Goal: Transaction & Acquisition: Purchase product/service

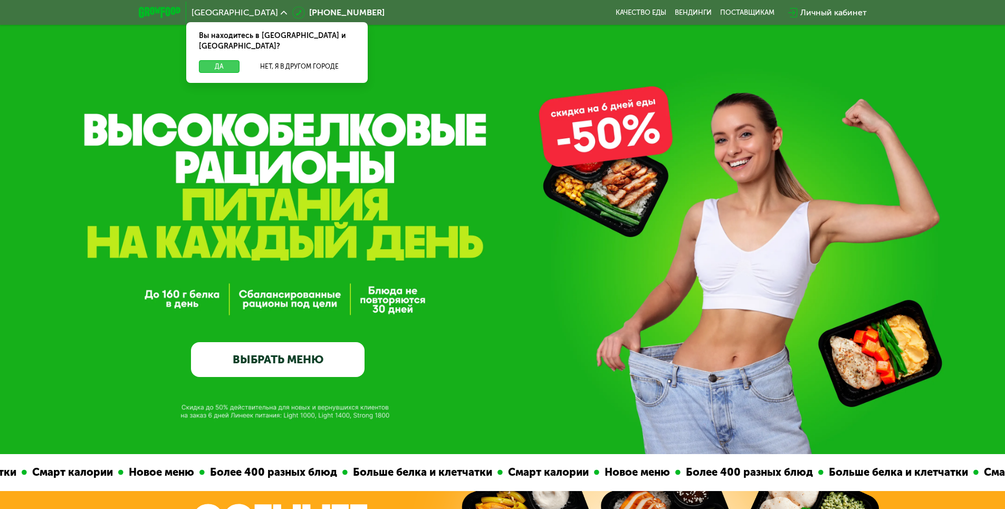
drag, startPoint x: 216, startPoint y: 57, endPoint x: 216, endPoint y: 63, distance: 6.4
click at [216, 60] on button "Да" at bounding box center [219, 66] width 41 height 13
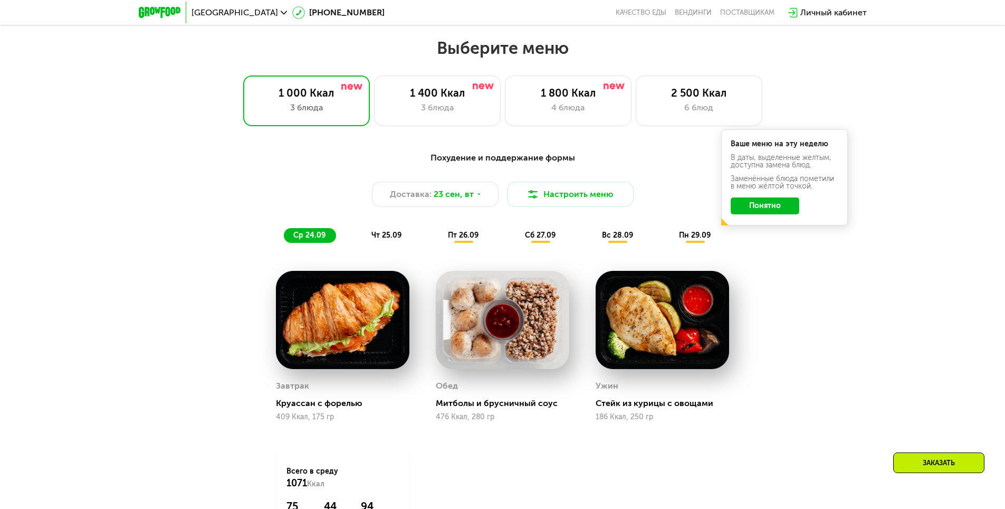
scroll to position [844, 0]
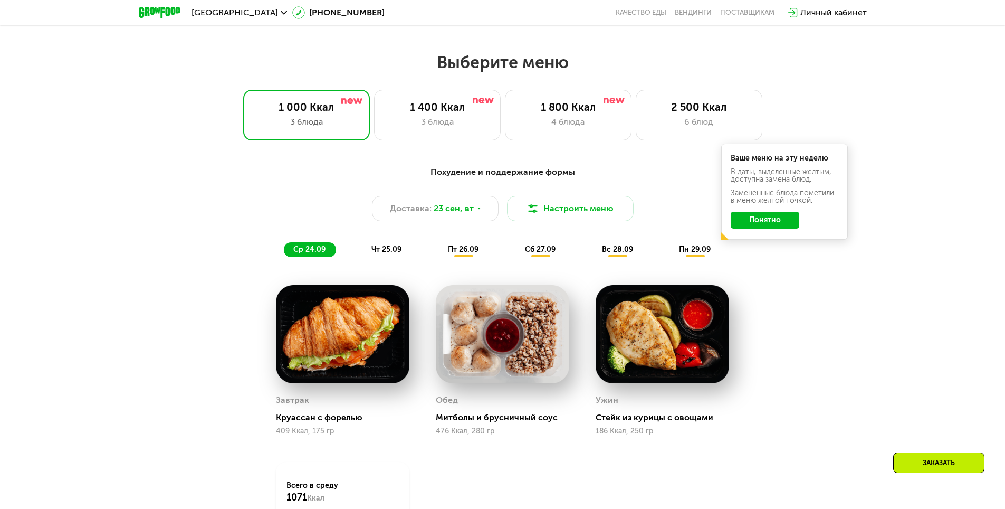
click at [397, 253] on span "чт 25.09" at bounding box center [386, 249] width 30 height 9
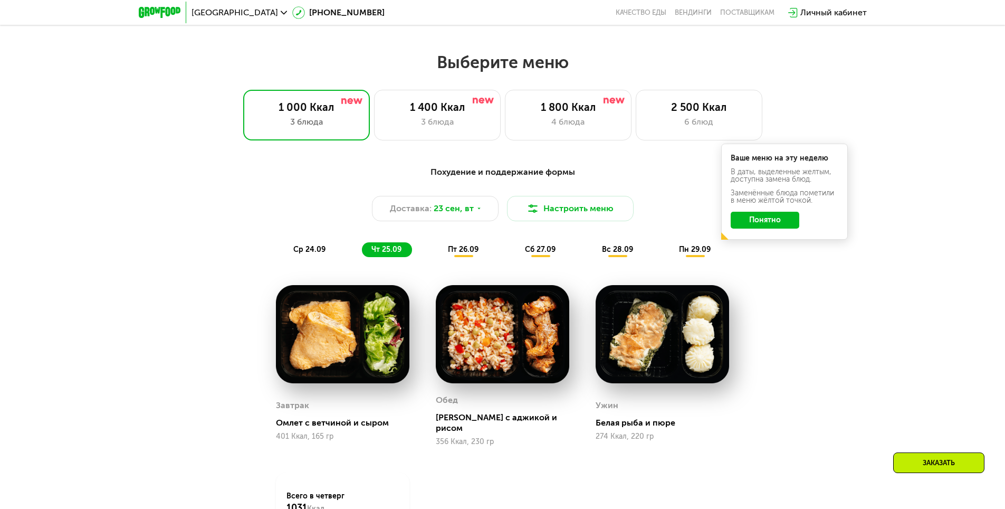
click at [460, 254] on span "пт 26.09" at bounding box center [463, 249] width 31 height 9
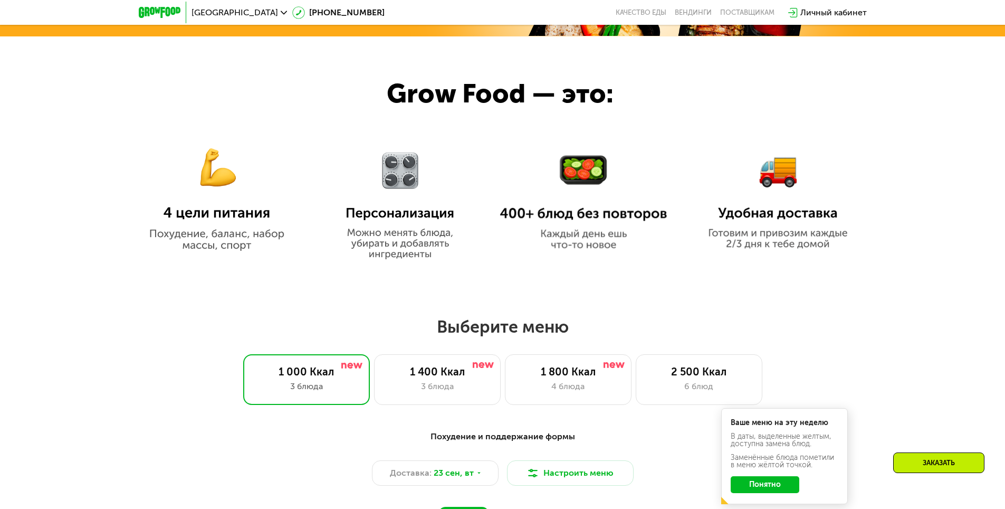
scroll to position [686, 0]
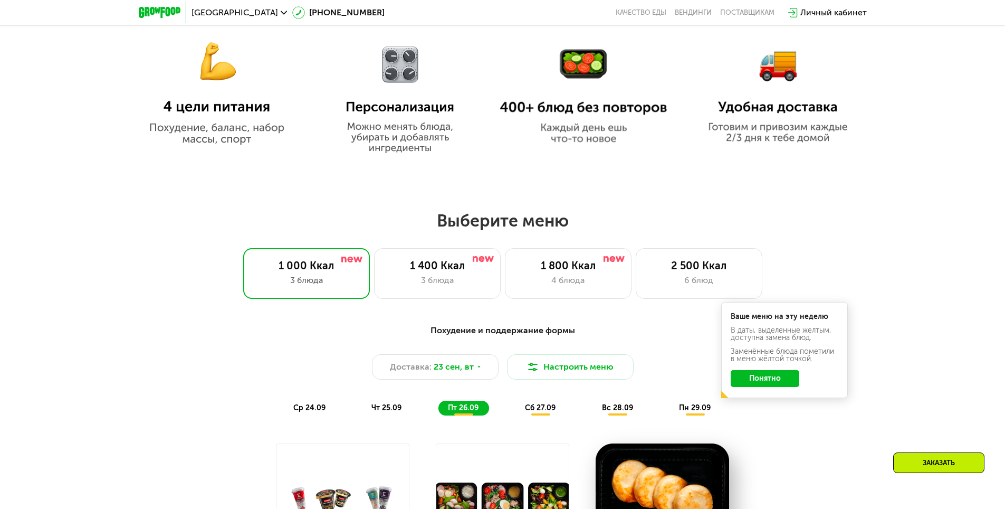
click at [779, 380] on button "Понятно" at bounding box center [765, 378] width 69 height 17
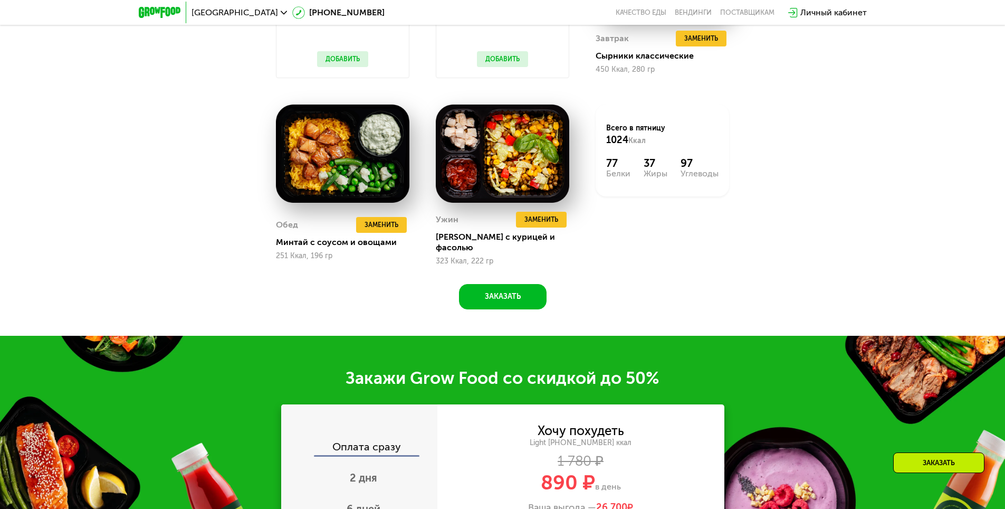
scroll to position [1372, 0]
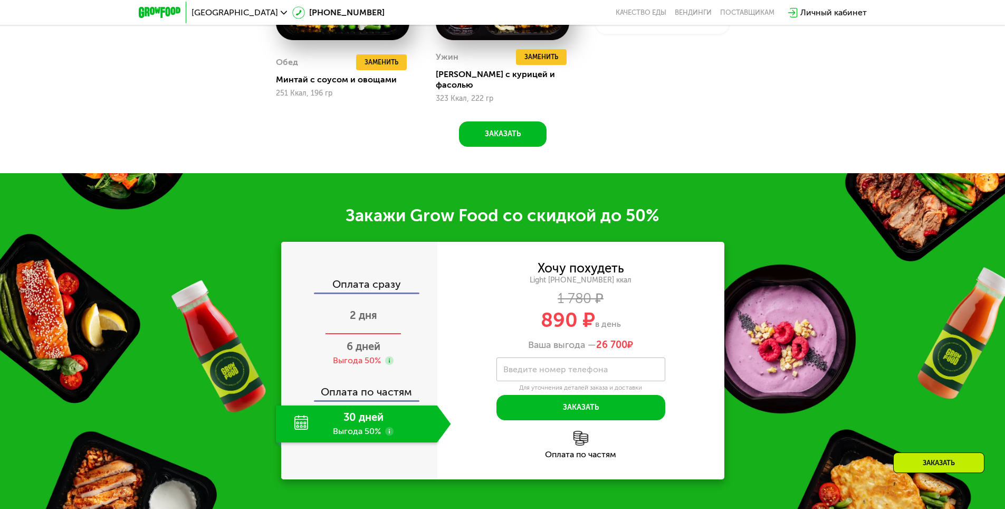
click at [379, 312] on div "2 дня" at bounding box center [363, 316] width 175 height 37
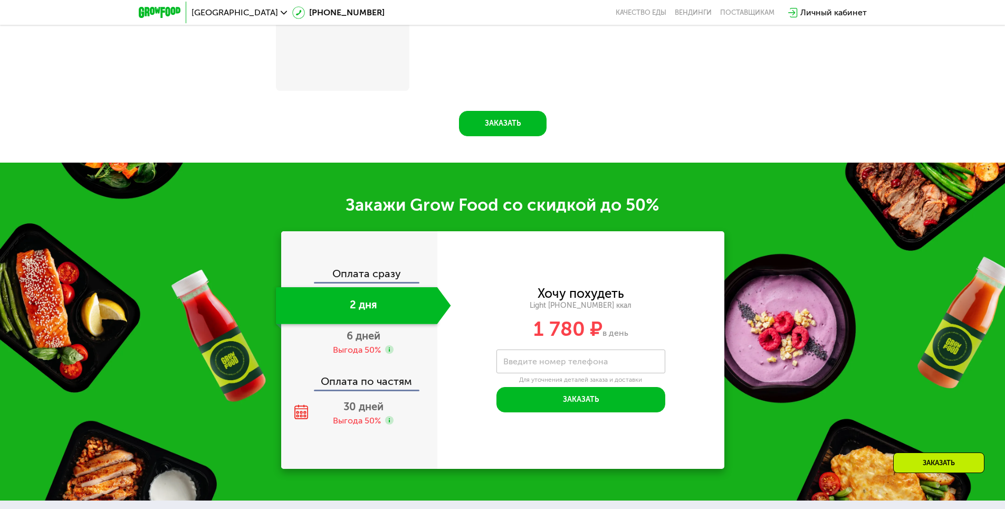
scroll to position [1305, 0]
click at [372, 356] on div "Выгода 50%" at bounding box center [357, 350] width 48 height 12
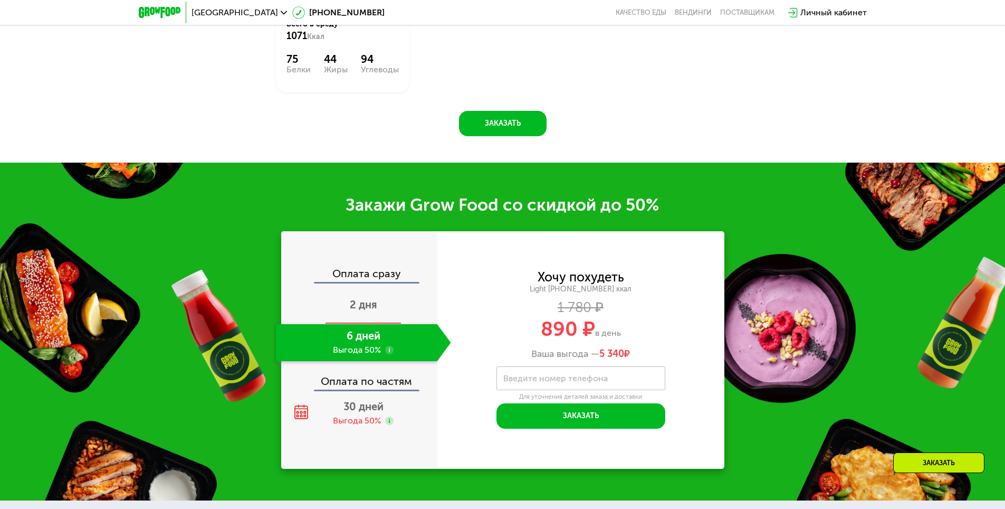
click at [366, 316] on div "2 дня" at bounding box center [363, 305] width 175 height 37
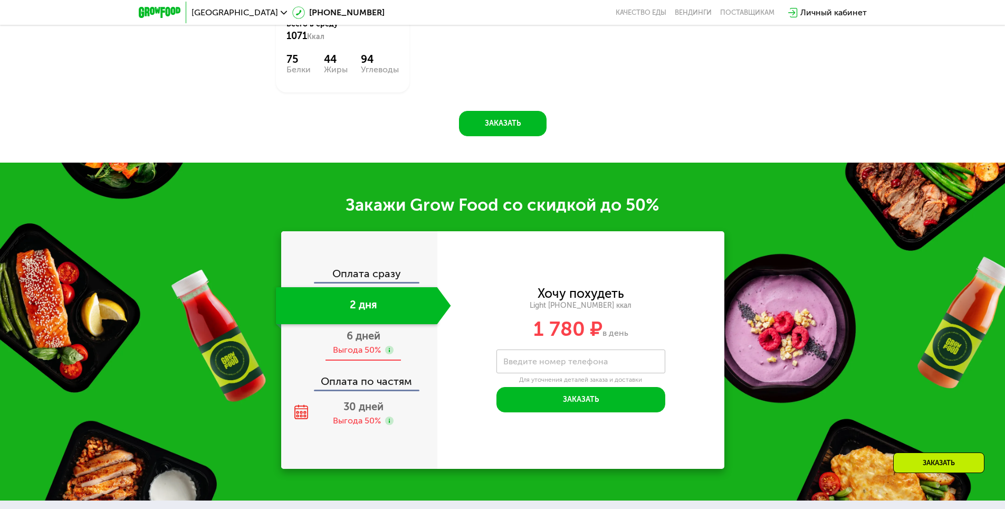
click at [371, 354] on div "Выгода 50%" at bounding box center [357, 350] width 48 height 12
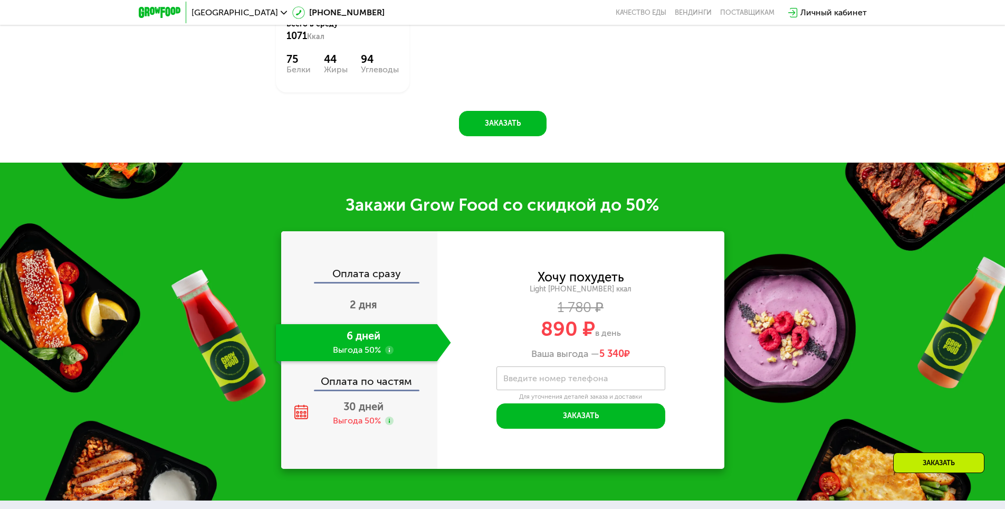
click at [389, 352] on use at bounding box center [389, 350] width 8 height 8
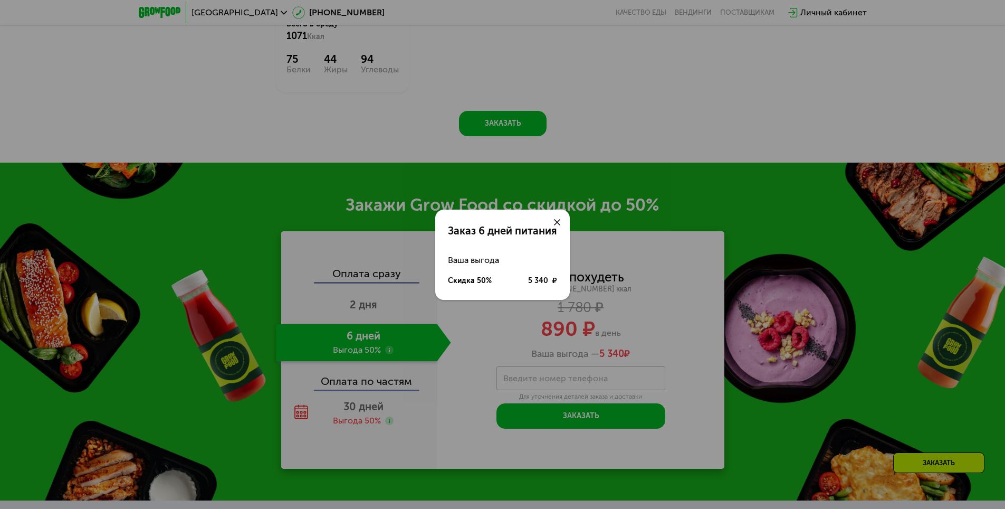
click at [381, 308] on div "Заказ 6 дней питания Ваша выгода Скидка 50% 5 340 ₽" at bounding box center [502, 254] width 1005 height 509
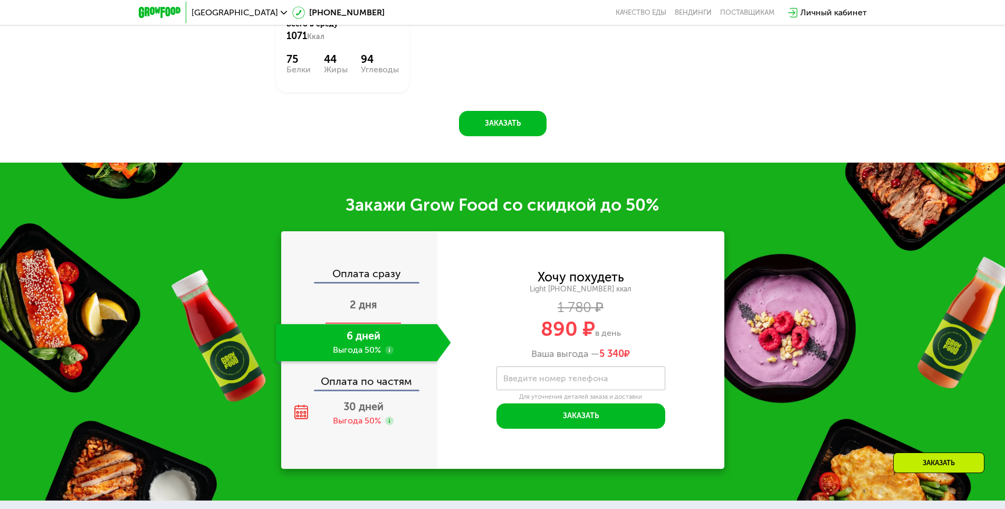
click at [359, 307] on span "2 дня" at bounding box center [363, 304] width 27 height 13
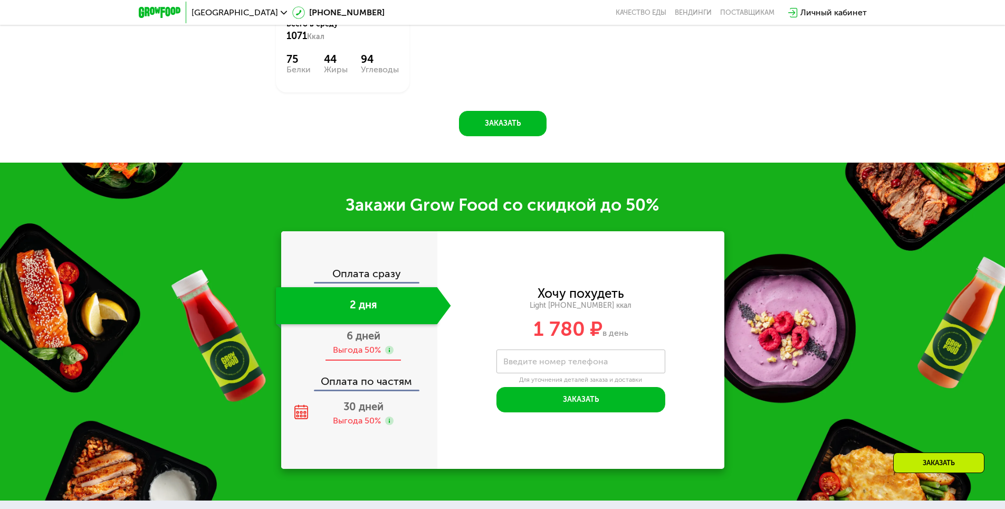
click at [388, 353] on use at bounding box center [389, 350] width 8 height 8
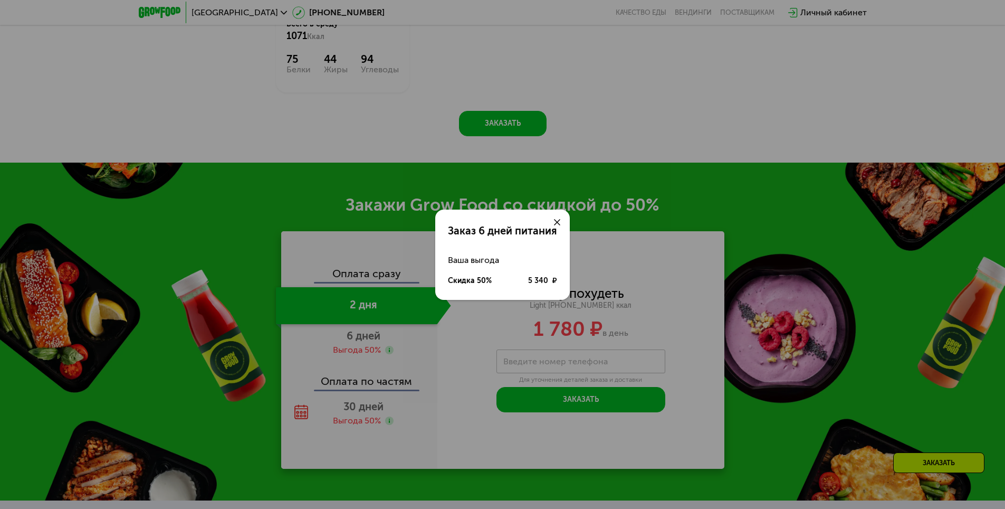
click at [556, 217] on div at bounding box center [557, 221] width 25 height 25
click at [555, 219] on icon at bounding box center [557, 222] width 6 height 6
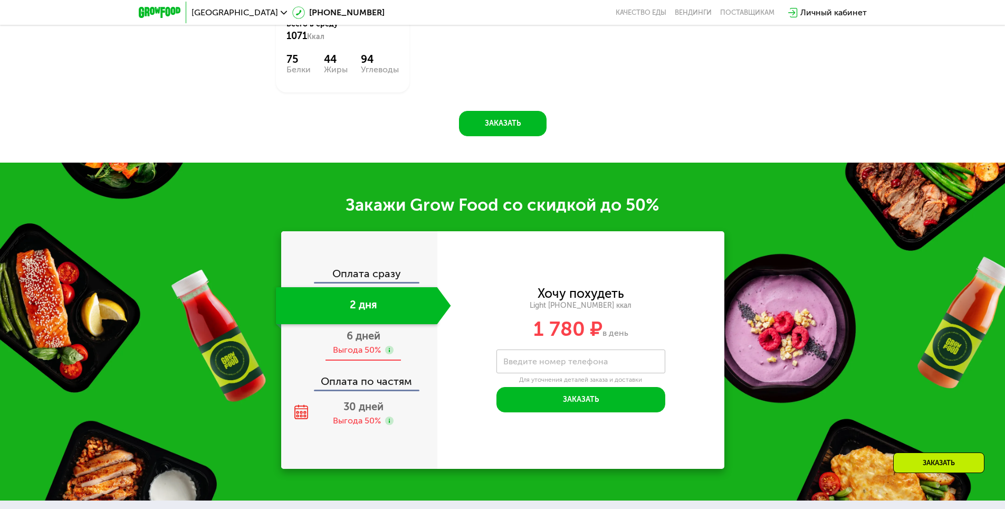
click at [362, 346] on div "6 дней Выгода 50%" at bounding box center [363, 342] width 175 height 37
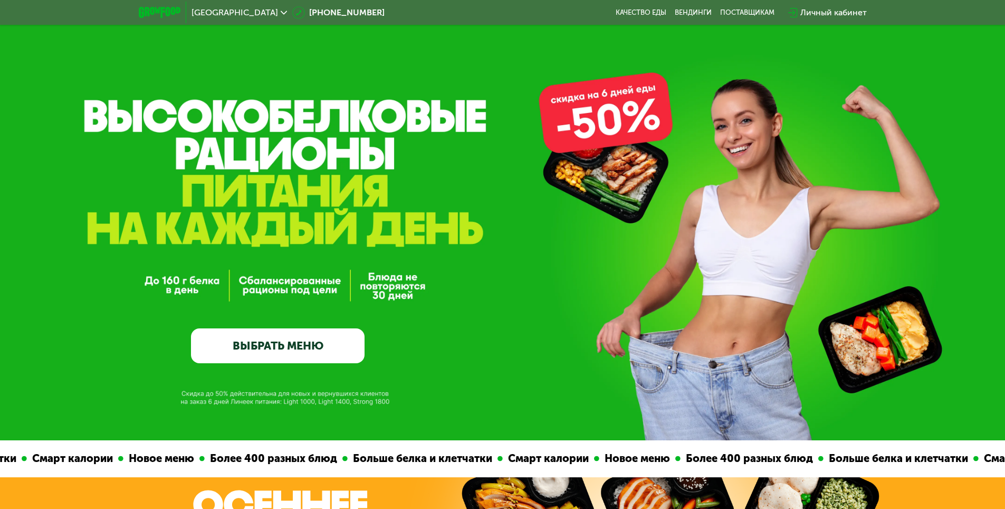
scroll to position [0, 0]
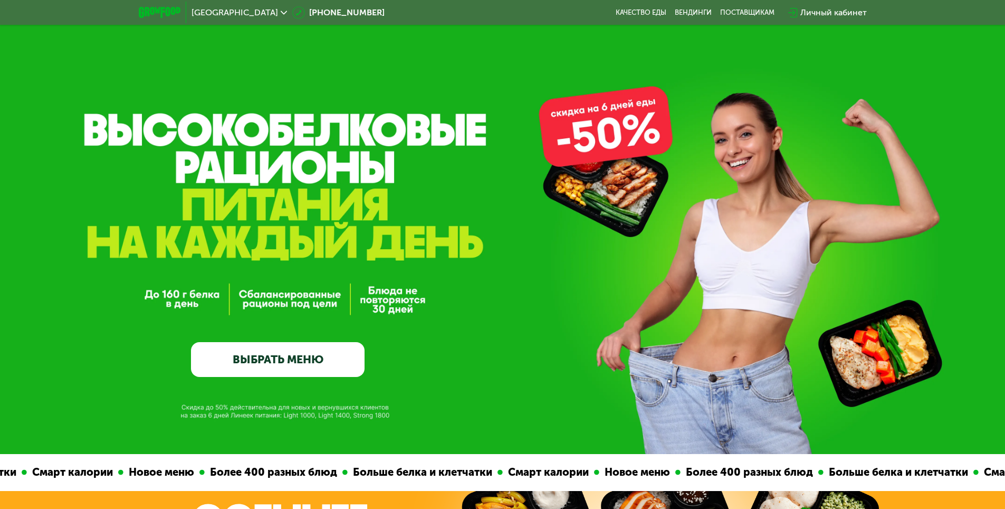
click at [272, 366] on link "ВЫБРАТЬ МЕНЮ" at bounding box center [278, 359] width 174 height 35
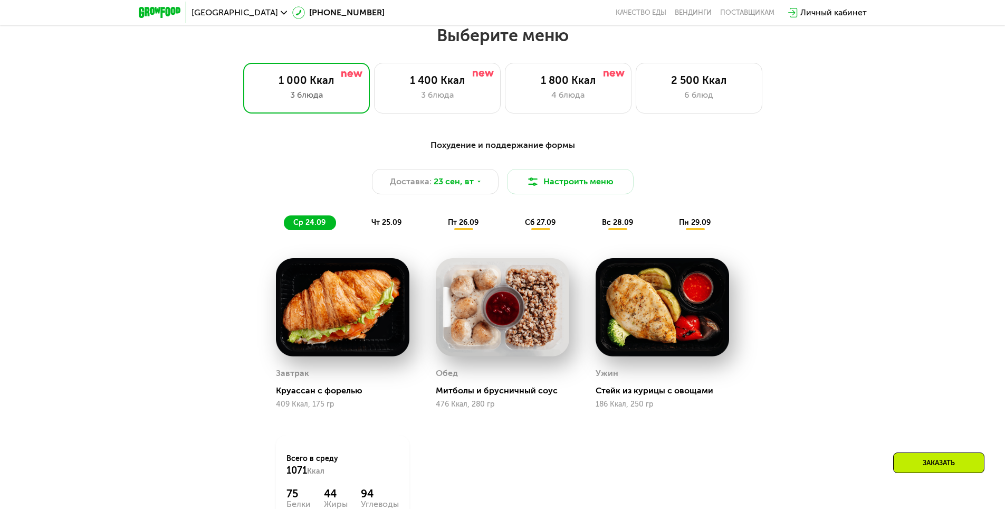
scroll to position [875, 0]
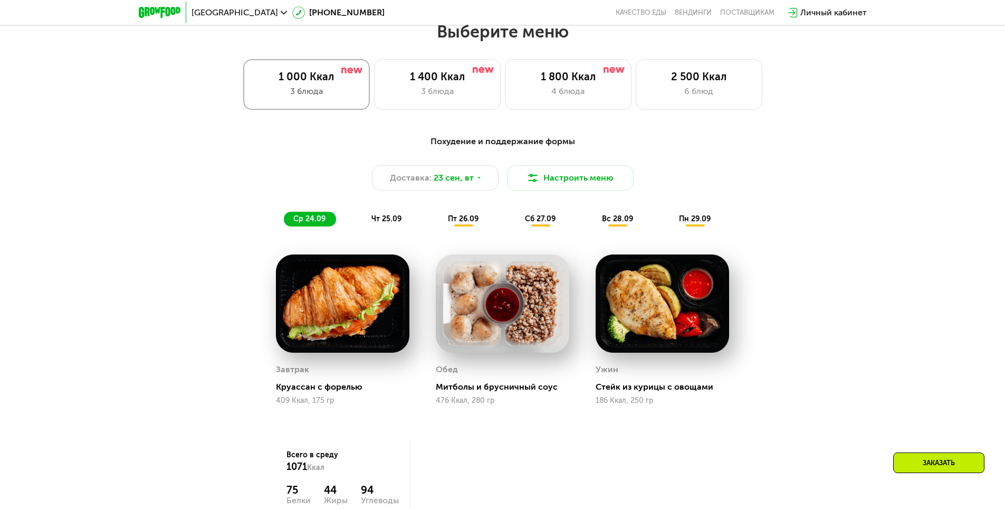
click at [312, 88] on div "3 блюда" at bounding box center [306, 91] width 104 height 13
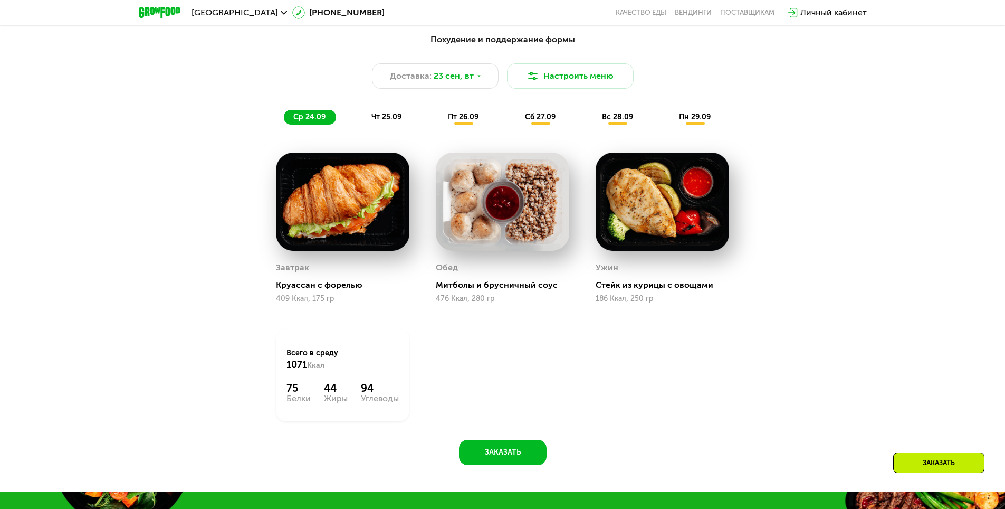
scroll to position [980, 0]
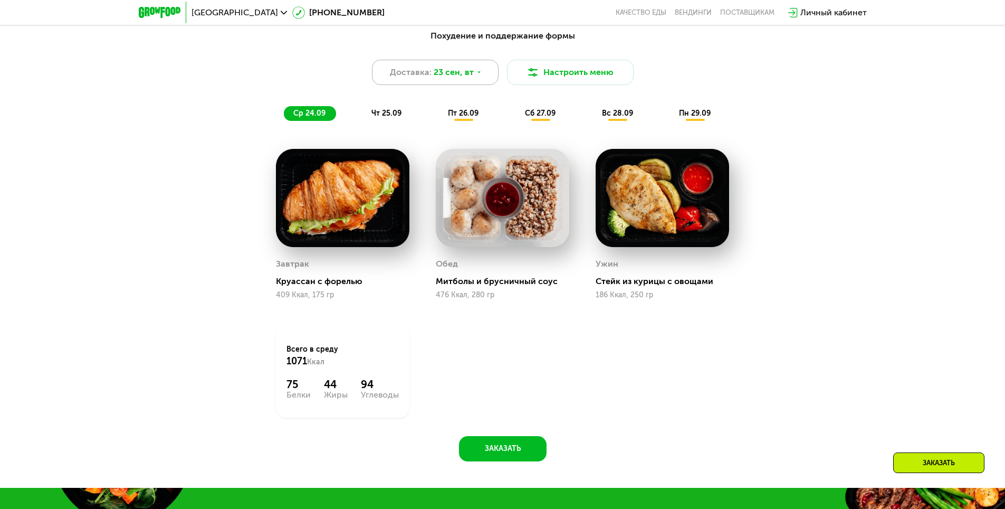
click at [449, 78] on span "23 сен, вт" at bounding box center [454, 72] width 40 height 13
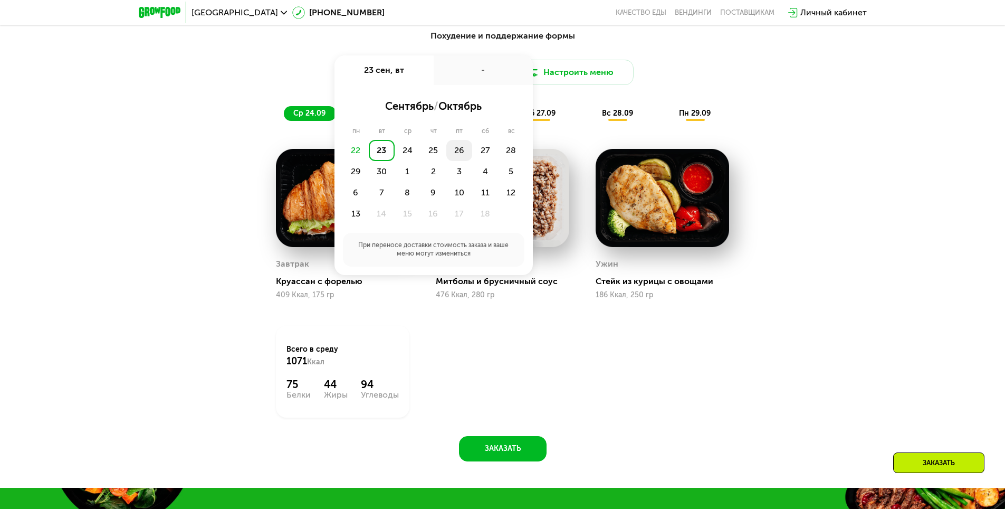
click at [458, 150] on div "26" at bounding box center [459, 150] width 26 height 21
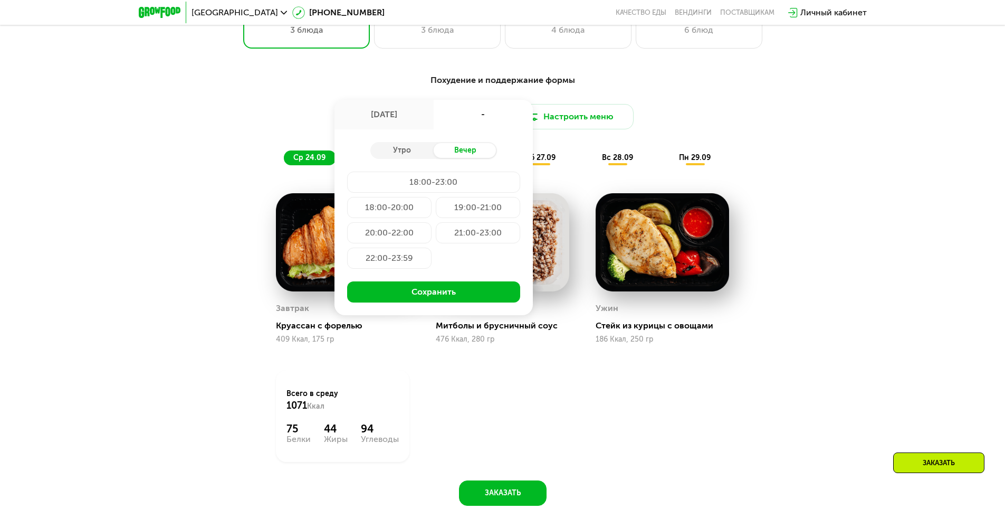
scroll to position [875, 0]
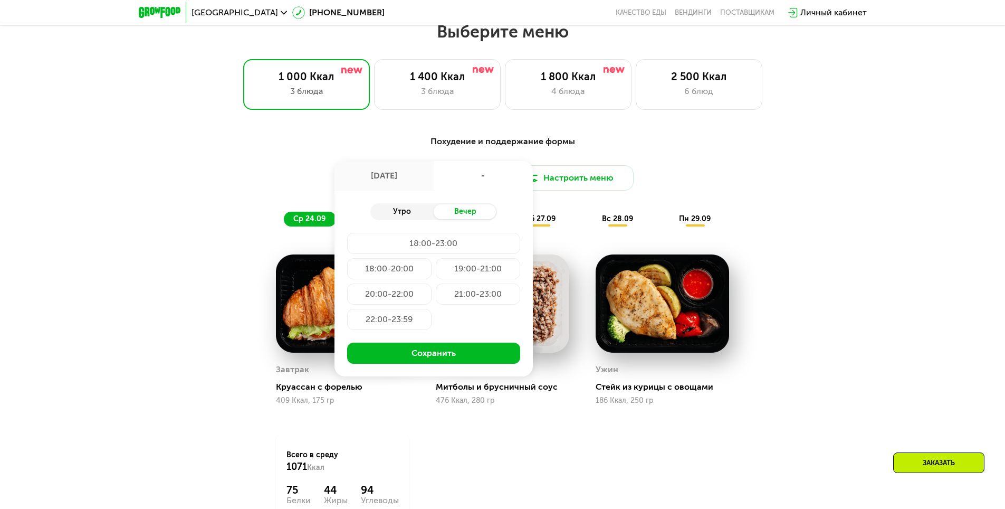
click at [417, 213] on div "Утро" at bounding box center [401, 211] width 63 height 15
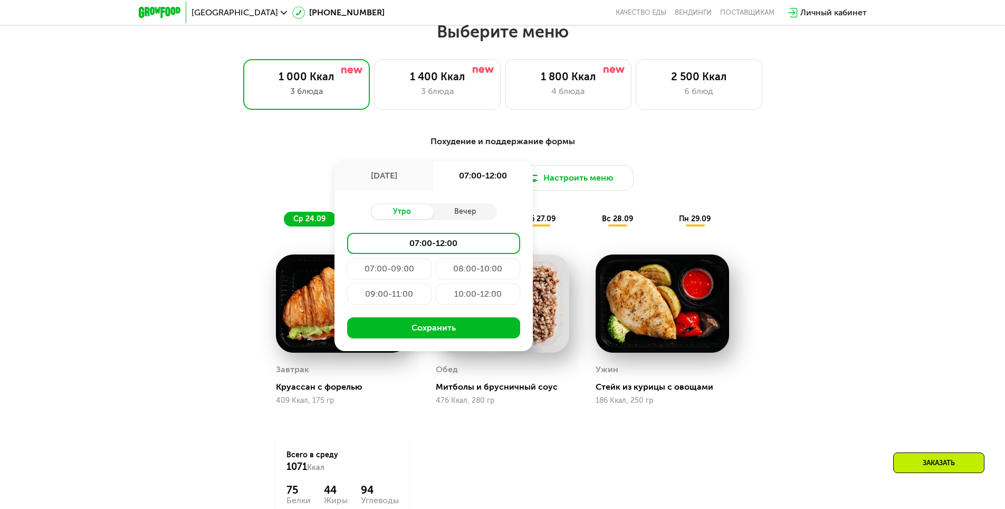
click at [400, 180] on div "[DATE]" at bounding box center [384, 176] width 99 height 30
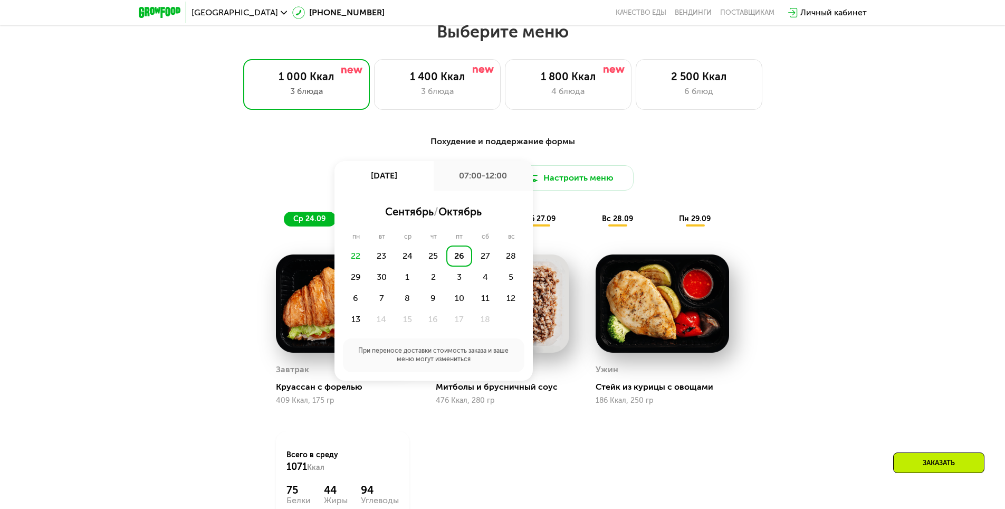
click at [456, 251] on div "26" at bounding box center [459, 255] width 26 height 21
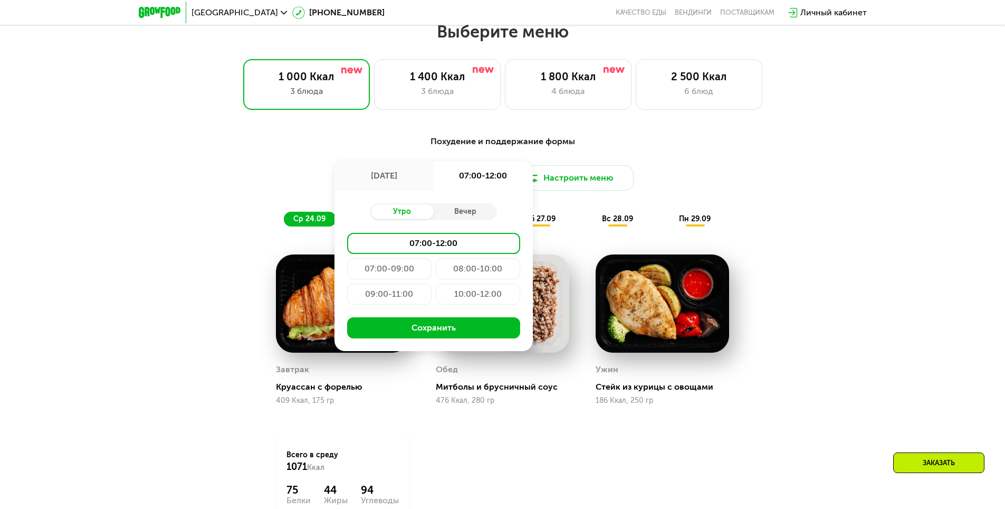
click at [385, 176] on div "[DATE]" at bounding box center [384, 176] width 99 height 30
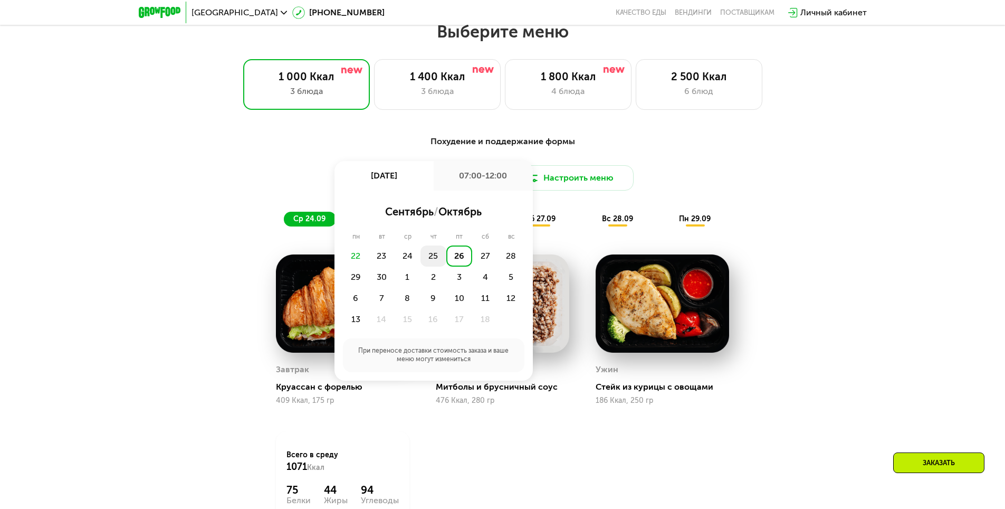
click at [437, 254] on div "25" at bounding box center [434, 255] width 26 height 21
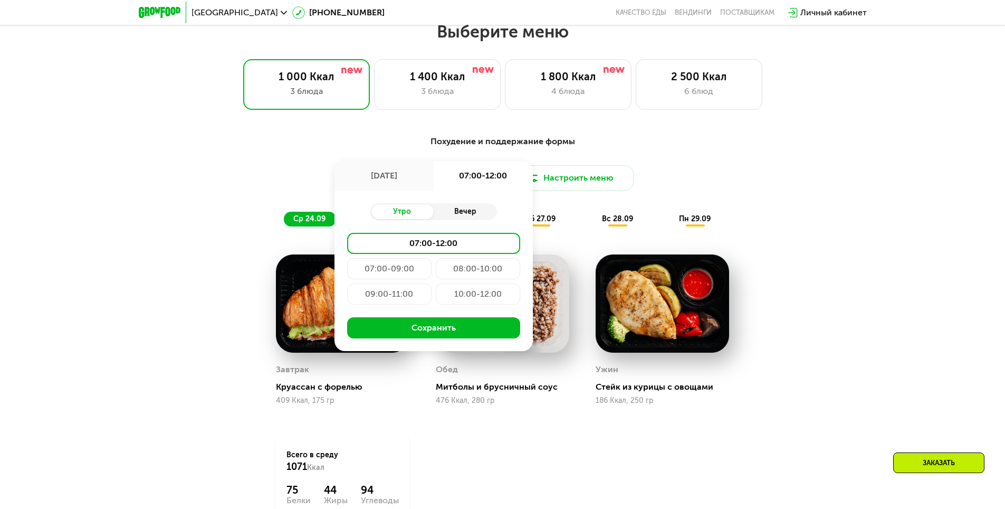
click at [453, 214] on div "Вечер" at bounding box center [465, 211] width 63 height 15
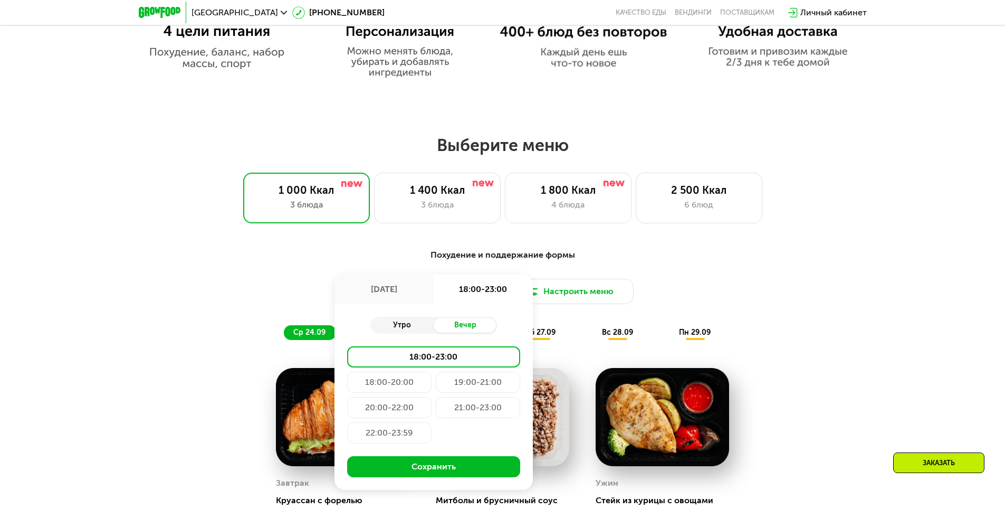
scroll to position [822, 0]
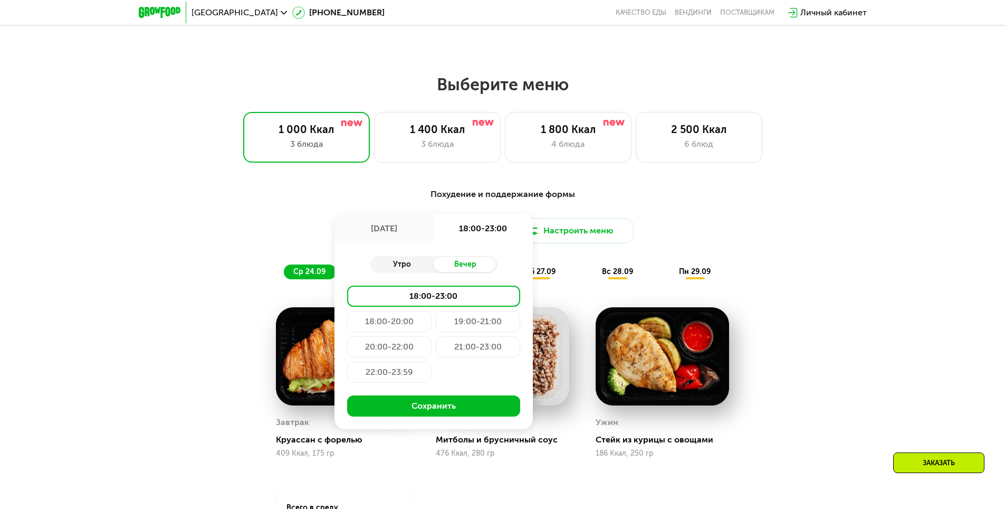
click at [405, 269] on div "Утро" at bounding box center [401, 264] width 63 height 15
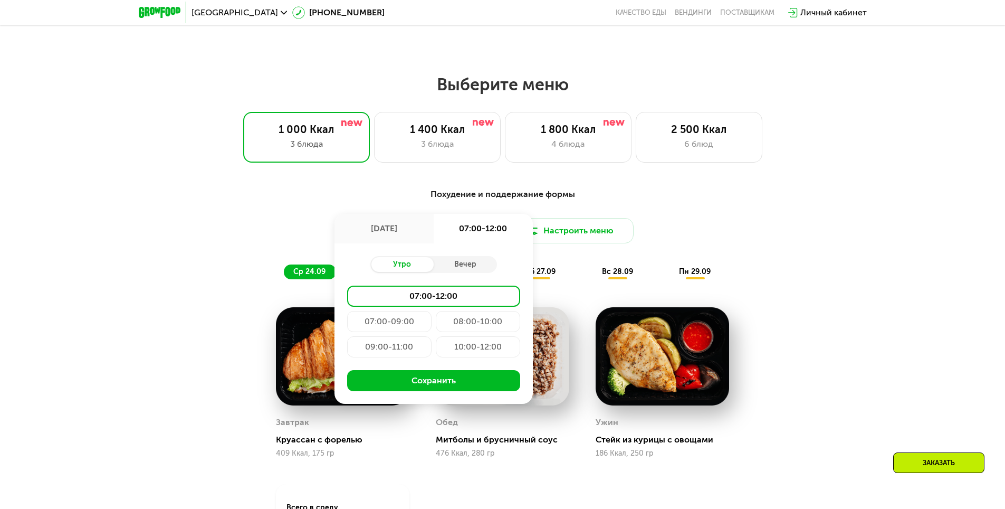
click at [398, 228] on div "[DATE]" at bounding box center [384, 229] width 99 height 30
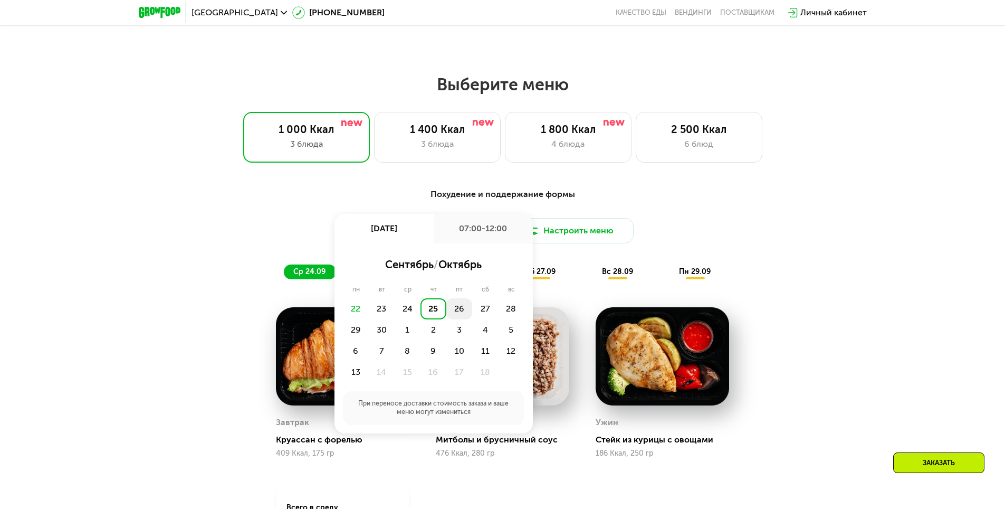
click at [455, 307] on div "26" at bounding box center [459, 308] width 26 height 21
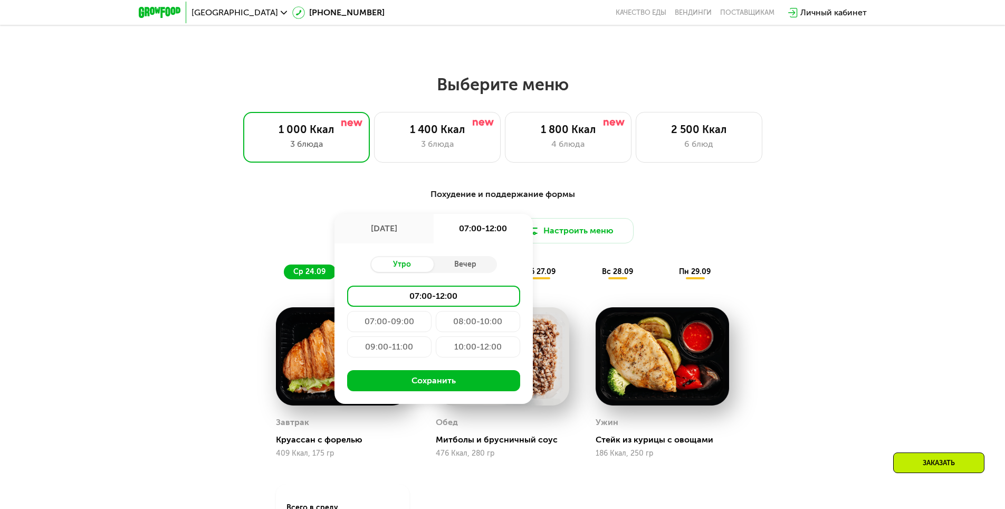
click at [399, 346] on div "09:00-11:00" at bounding box center [389, 346] width 84 height 21
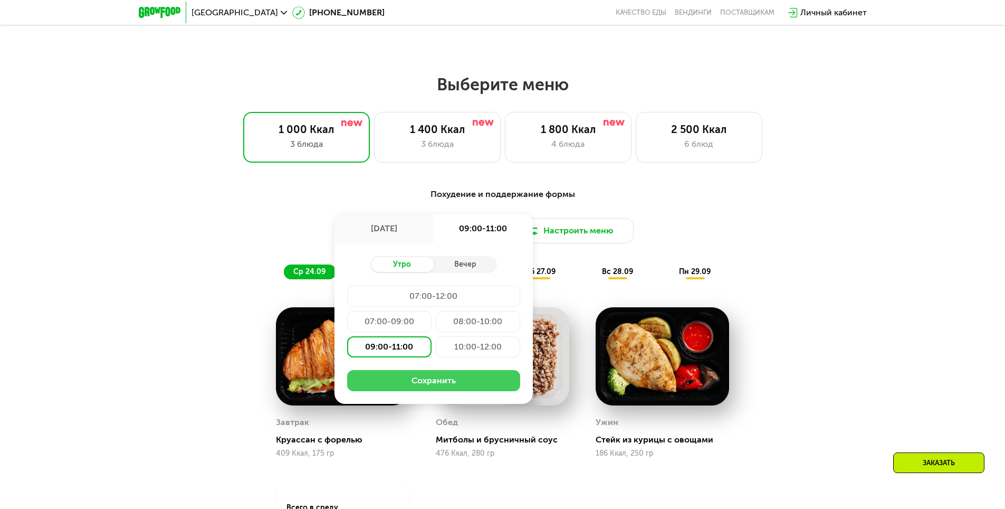
click at [452, 381] on button "Сохранить" at bounding box center [433, 380] width 173 height 21
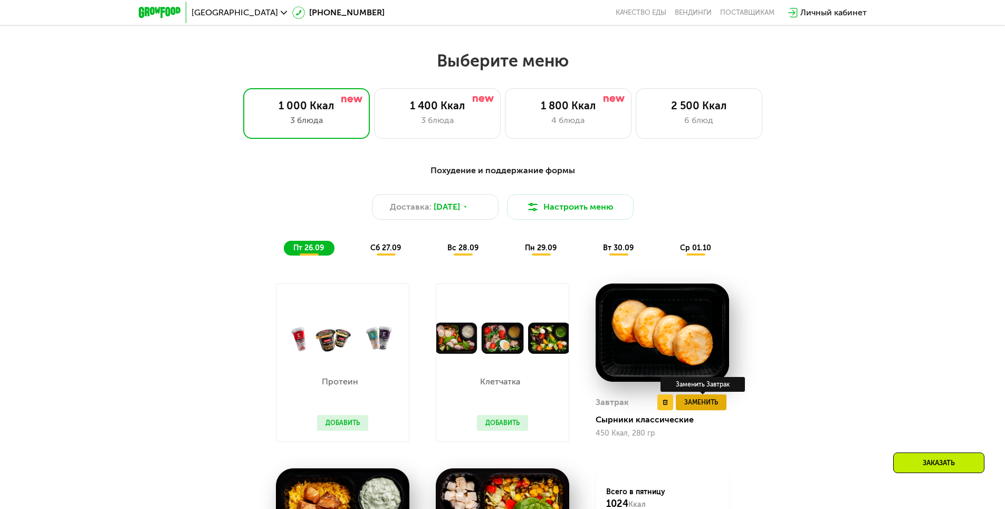
scroll to position [717, 0]
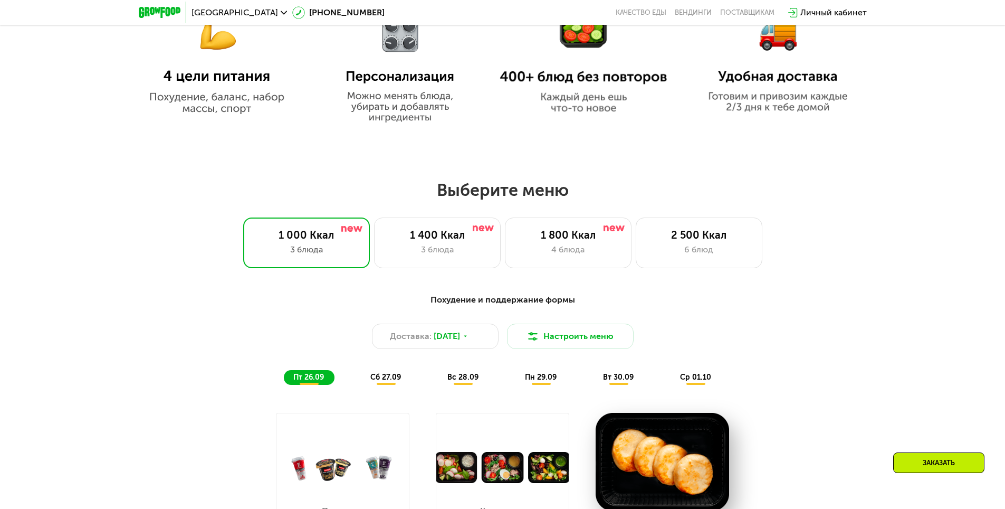
click at [388, 381] on span "сб 27.09" at bounding box center [385, 377] width 31 height 9
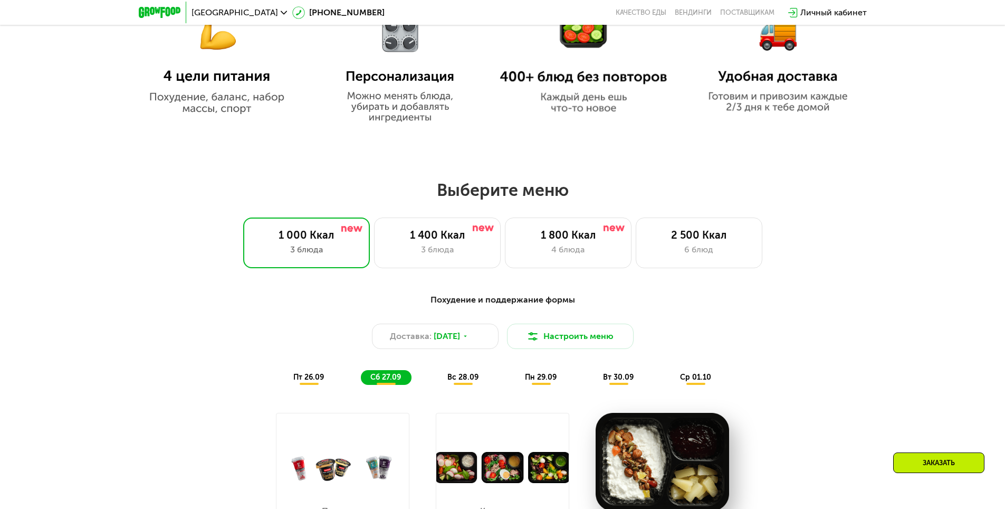
click at [302, 380] on span "пт 26.09" at bounding box center [308, 377] width 31 height 9
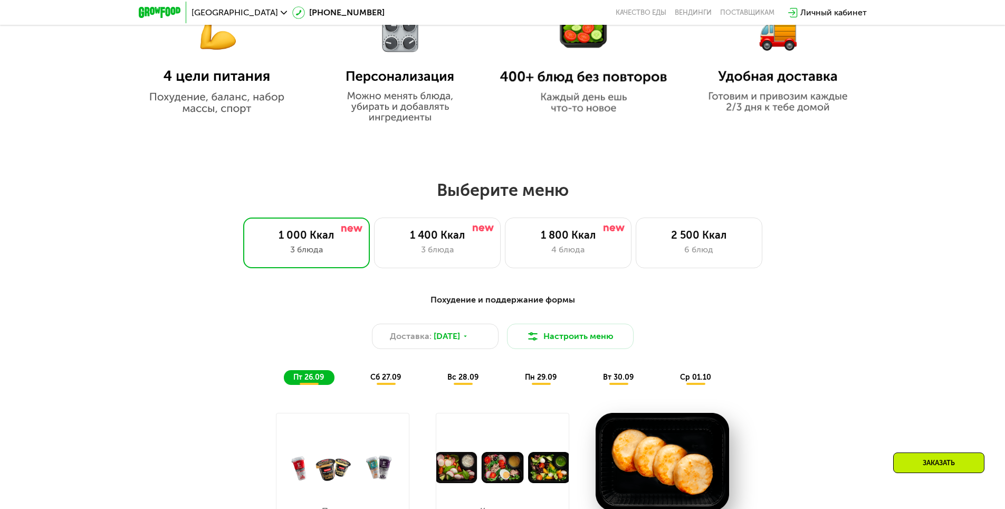
scroll to position [822, 0]
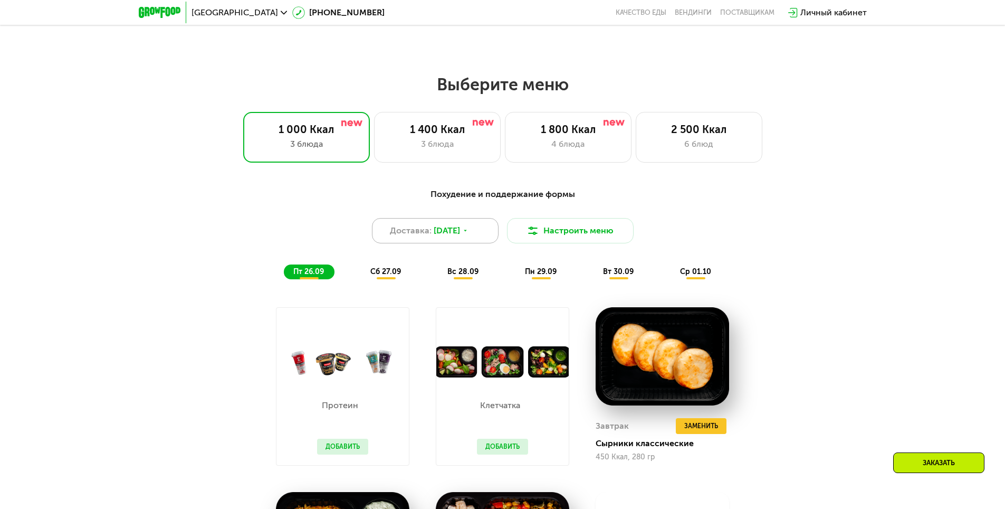
click at [469, 234] on icon at bounding box center [465, 230] width 6 height 6
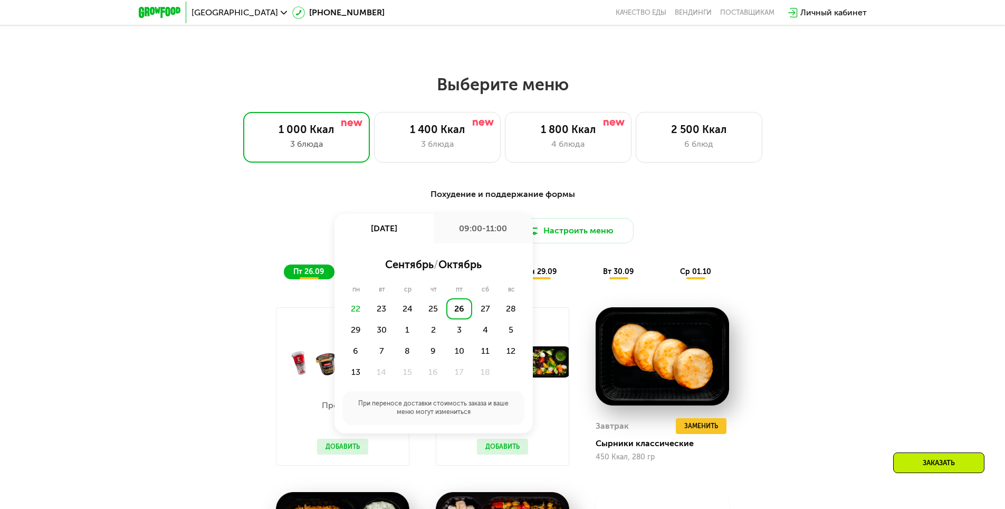
click at [480, 235] on div "09:00-11:00" at bounding box center [483, 229] width 99 height 30
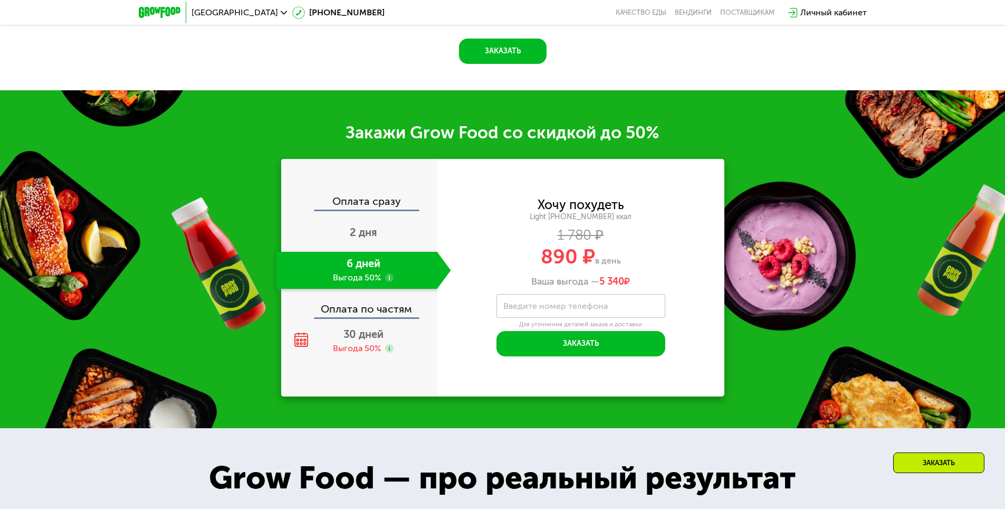
scroll to position [1455, 0]
